Goal: Navigation & Orientation: Find specific page/section

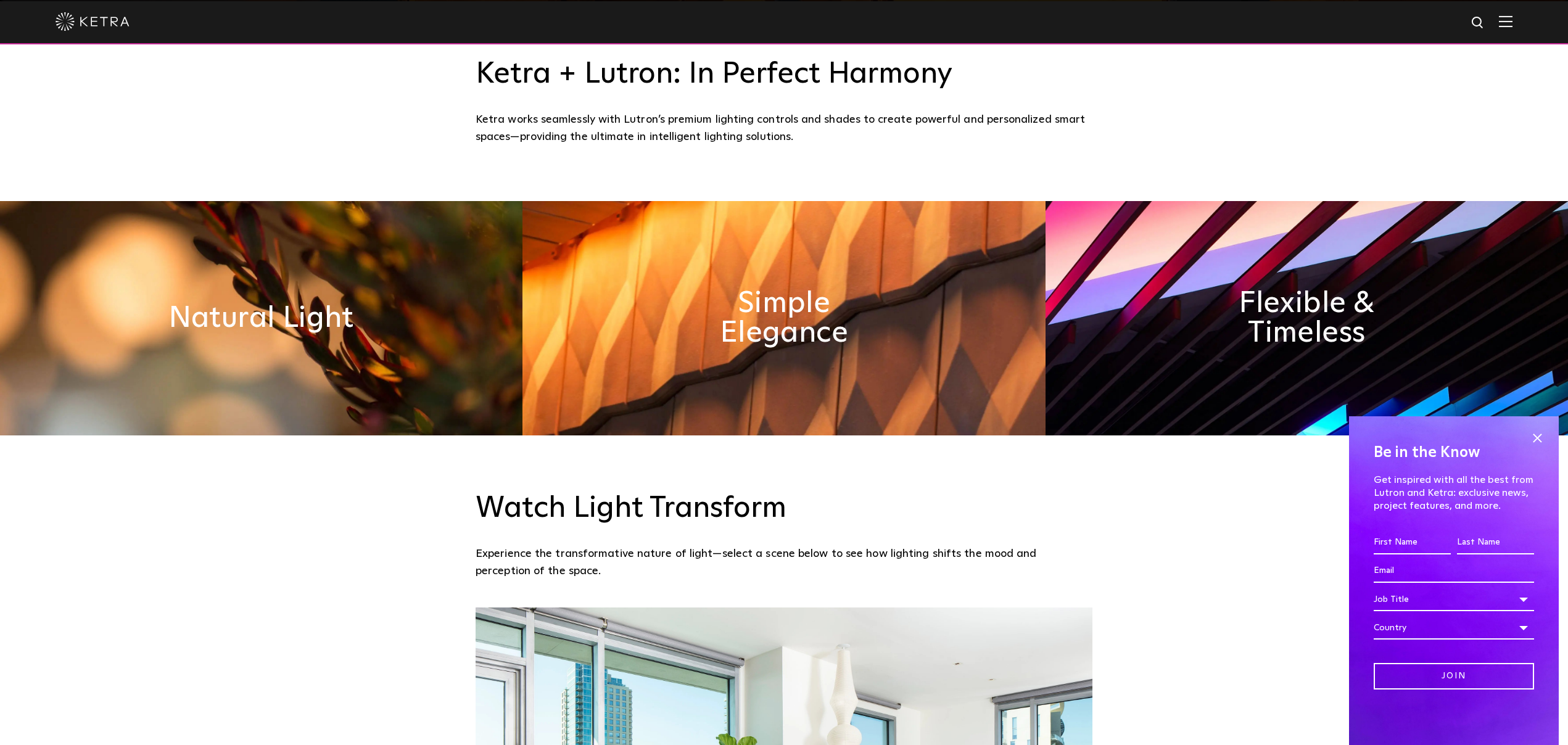
scroll to position [935, 0]
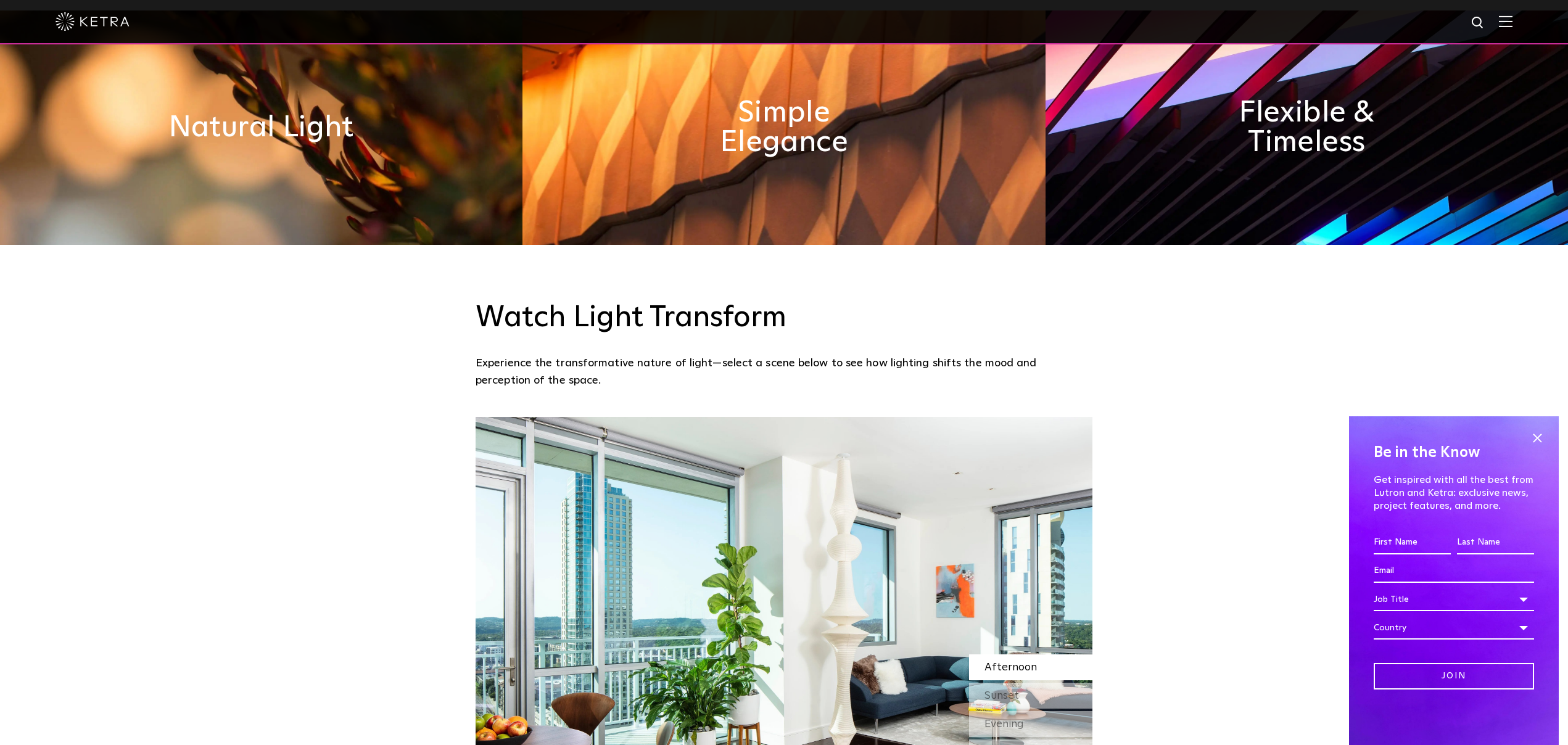
click at [1556, 438] on div "Be in the Know Get inspired with all the best from Lutron and Ketra: exclusive …" at bounding box center [1454, 580] width 209 height 329
click at [1551, 438] on div "Be in the Know Get inspired with all the best from Lutron and Ketra: exclusive …" at bounding box center [1454, 580] width 209 height 329
click at [1532, 437] on span at bounding box center [1536, 438] width 19 height 19
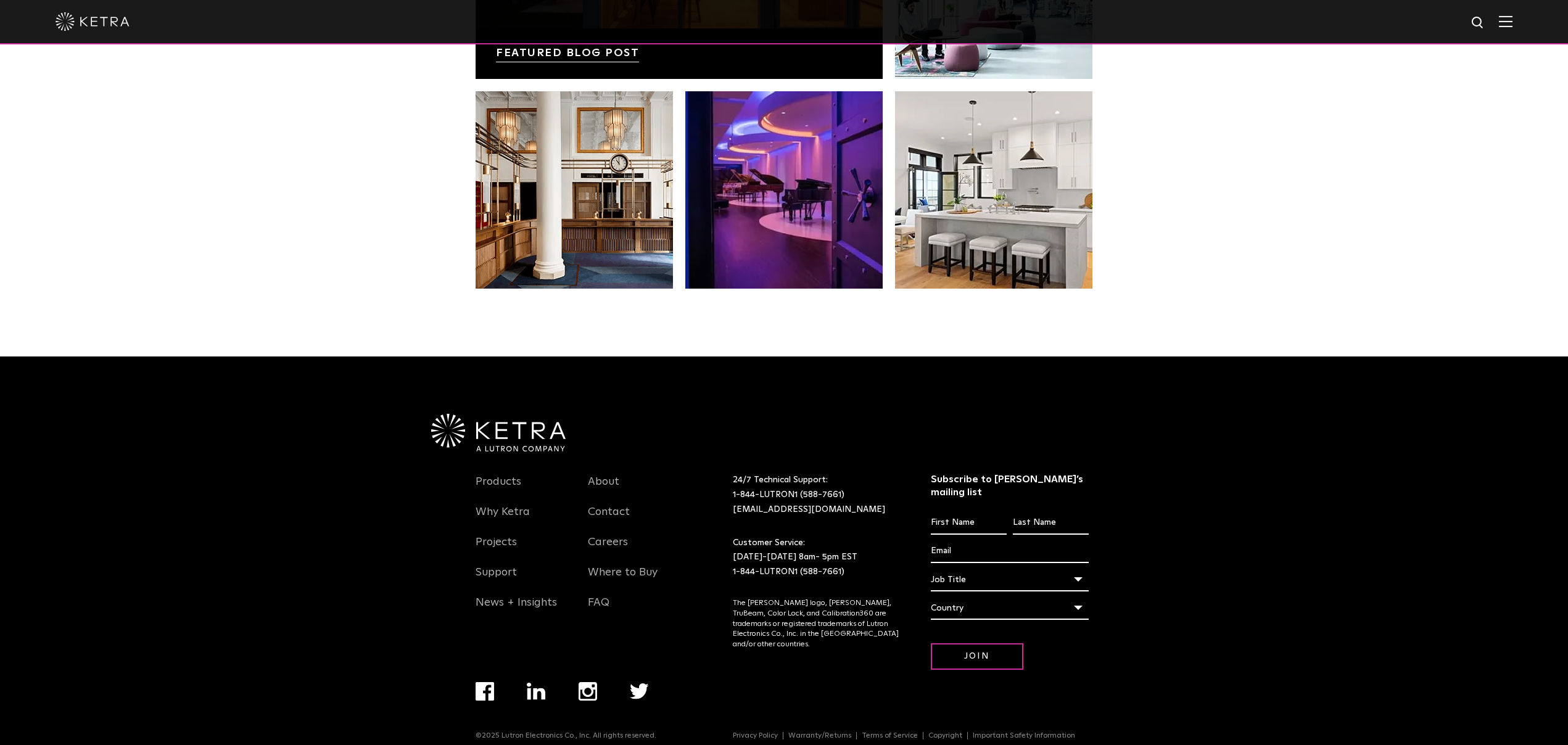
scroll to position [2591, 0]
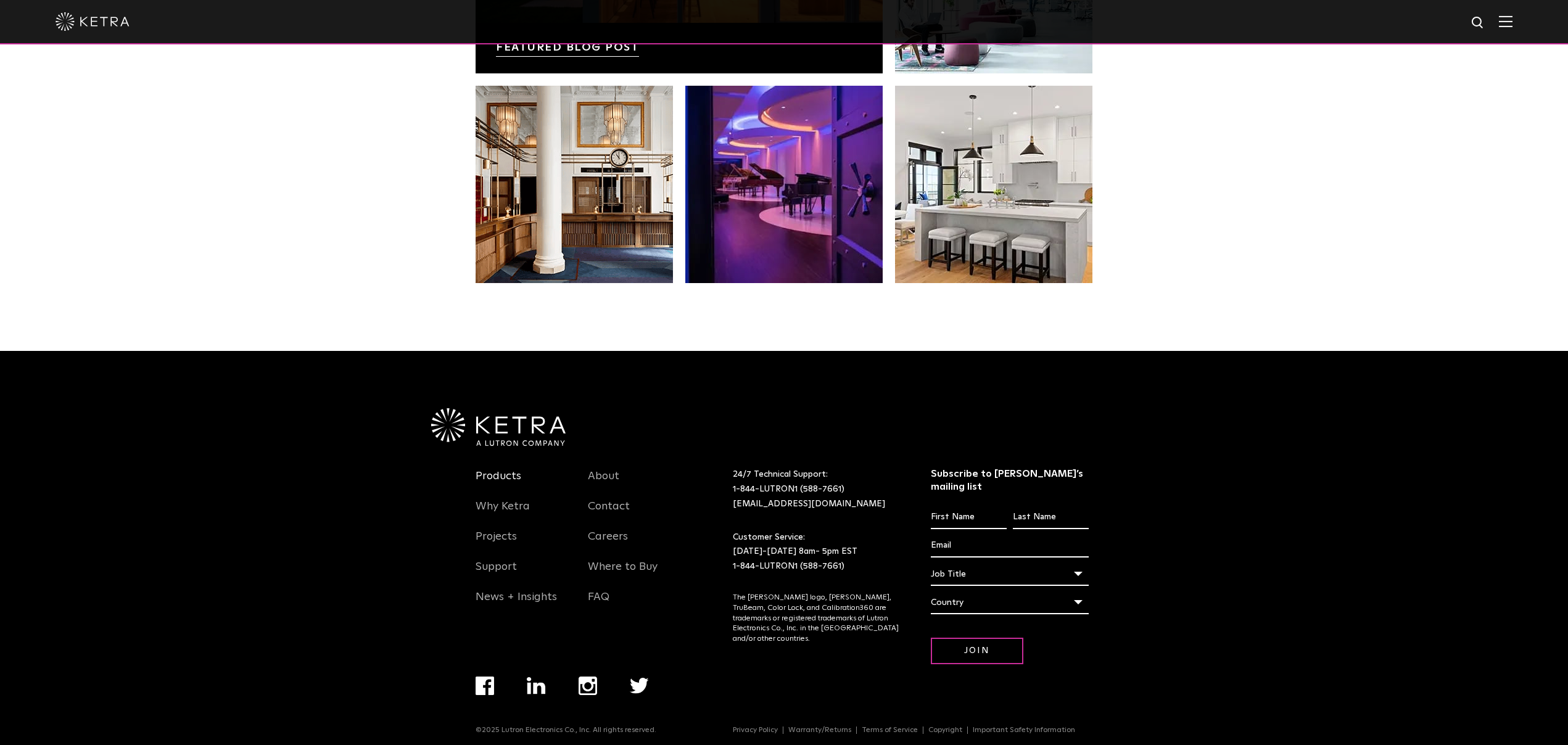
click at [495, 471] on link "Products" at bounding box center [498, 483] width 45 height 28
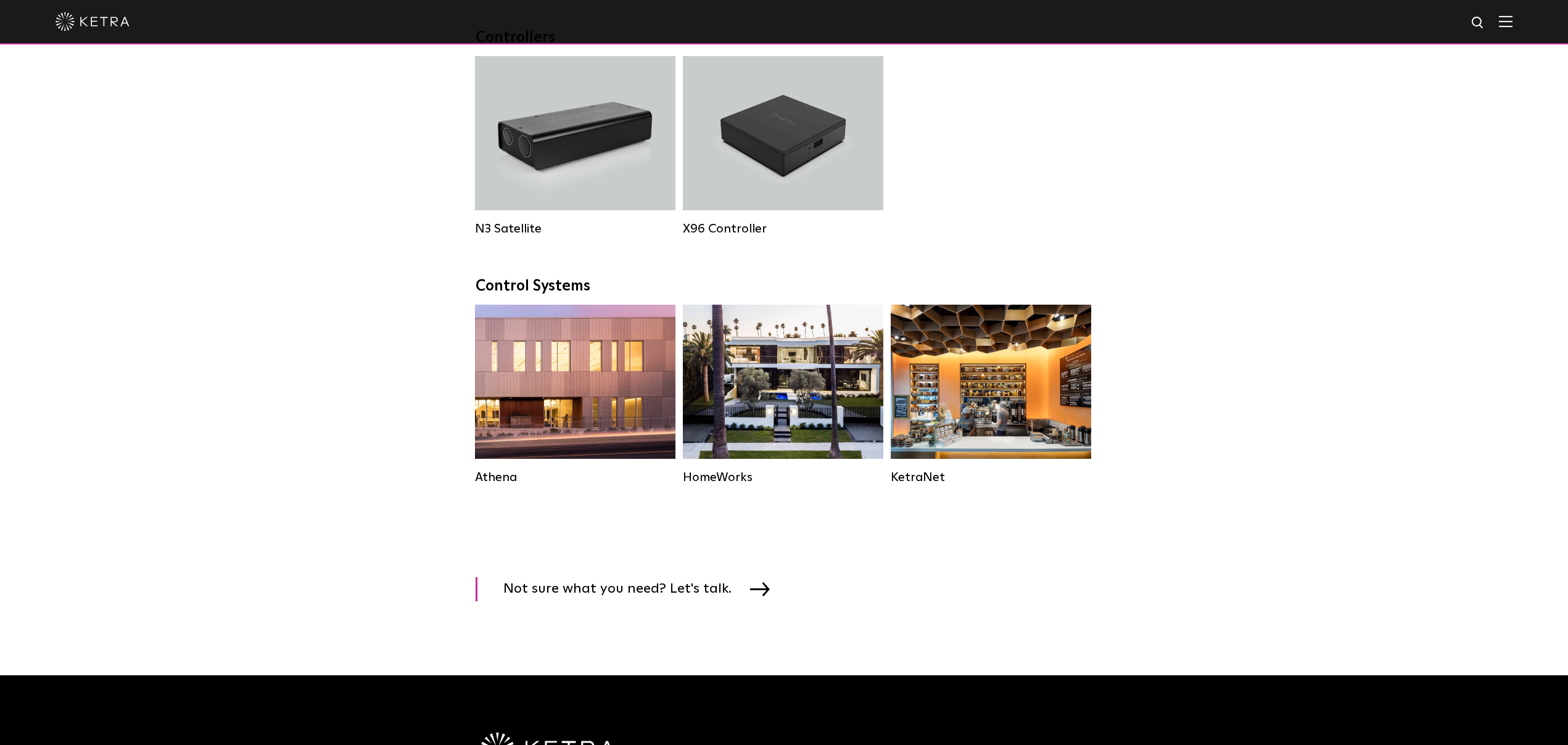
scroll to position [1742, 0]
